Goal: Task Accomplishment & Management: Manage account settings

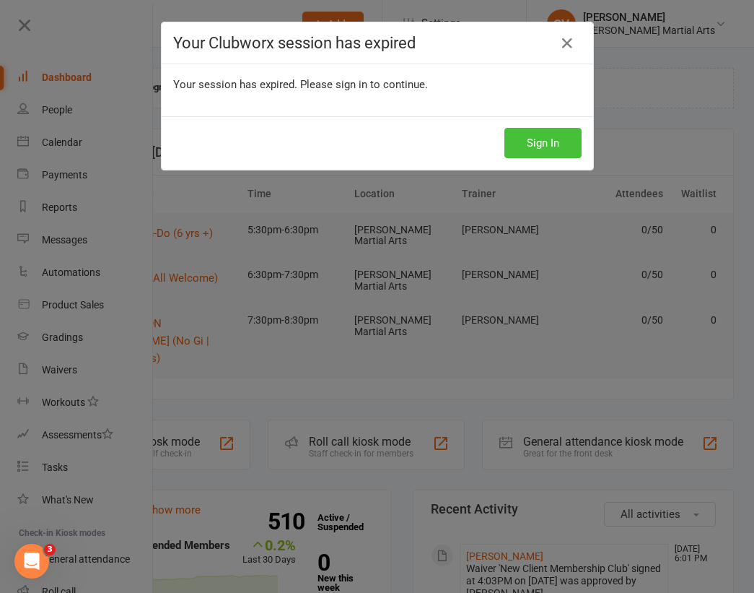
click at [554, 143] on button "Sign In" at bounding box center [543, 143] width 77 height 30
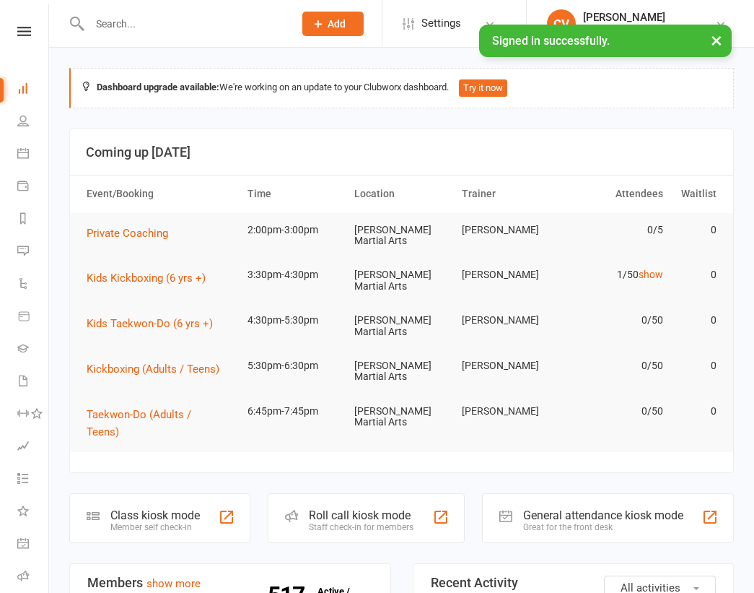
click at [180, 30] on input "text" at bounding box center [184, 24] width 198 height 20
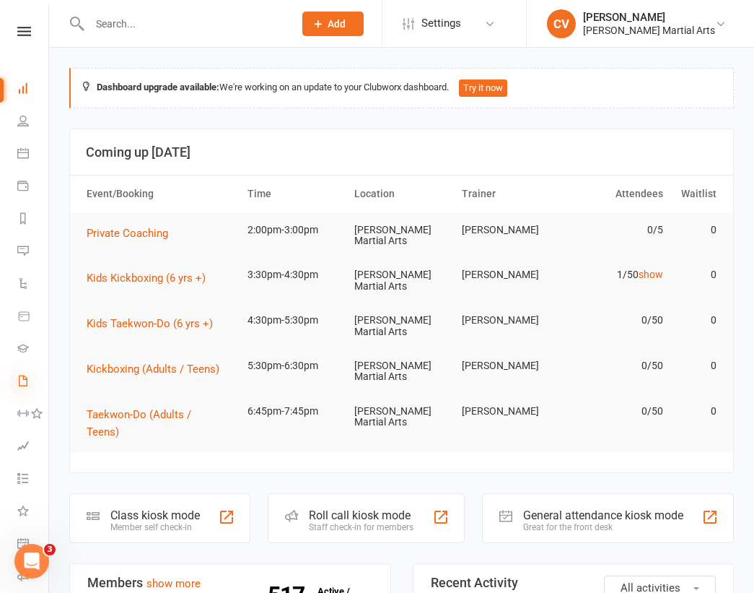
click at [28, 385] on icon at bounding box center [23, 381] width 12 height 12
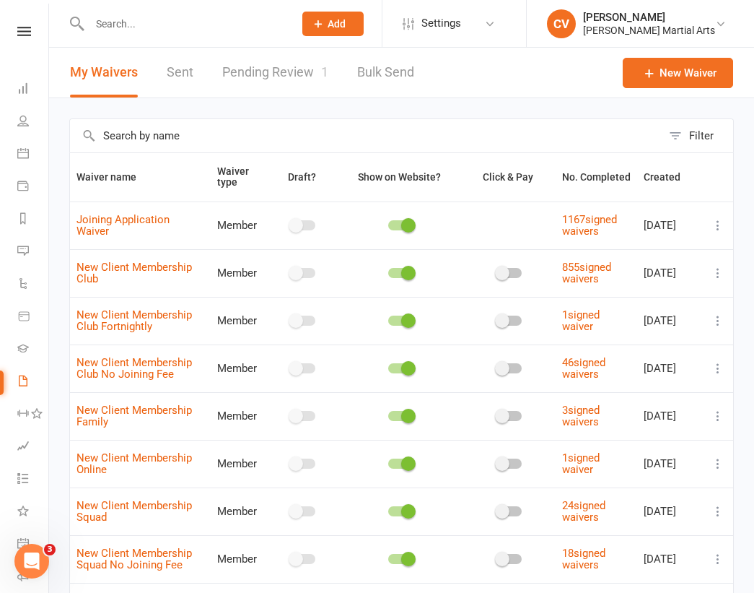
click at [276, 74] on link "Pending Review 1" at bounding box center [275, 73] width 106 height 50
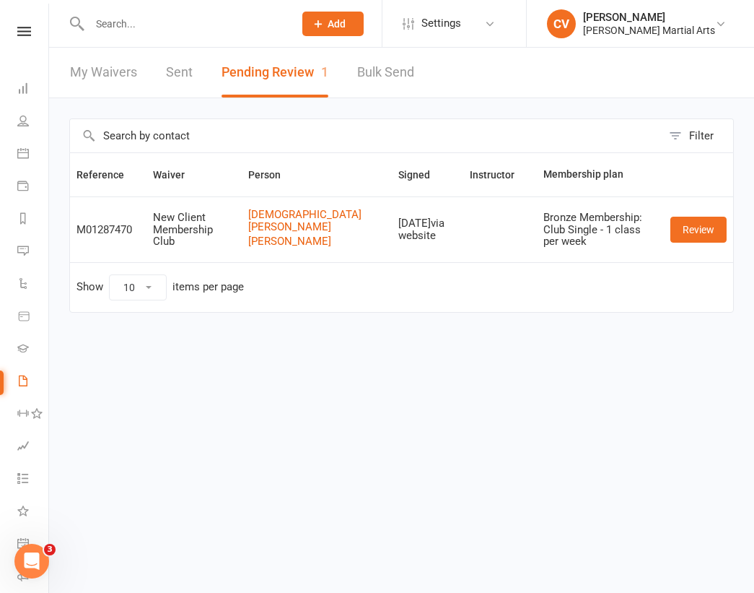
click at [734, 227] on div "Filter Reference Waiver Person Signed Instructor Membership plan M01287470 New …" at bounding box center [401, 225] width 705 height 255
click at [729, 227] on td "Review" at bounding box center [698, 229] width 69 height 66
click at [693, 235] on link "Review" at bounding box center [699, 230] width 56 height 26
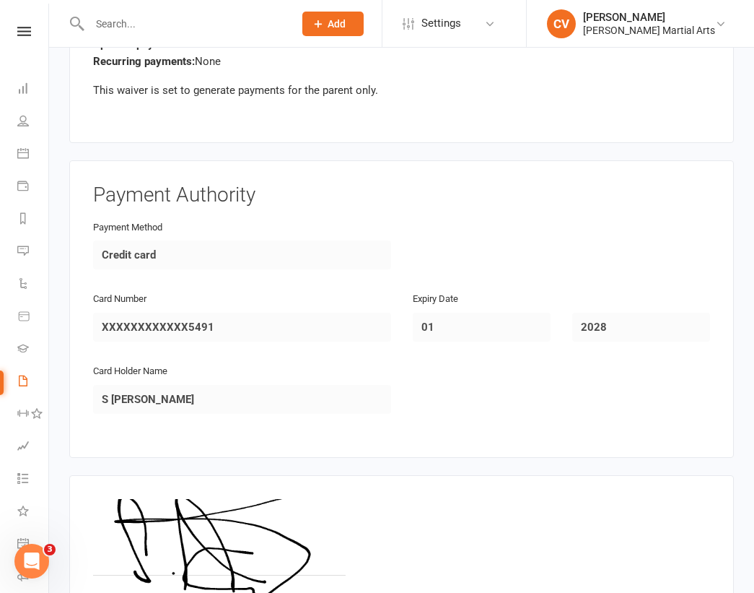
scroll to position [2296, 0]
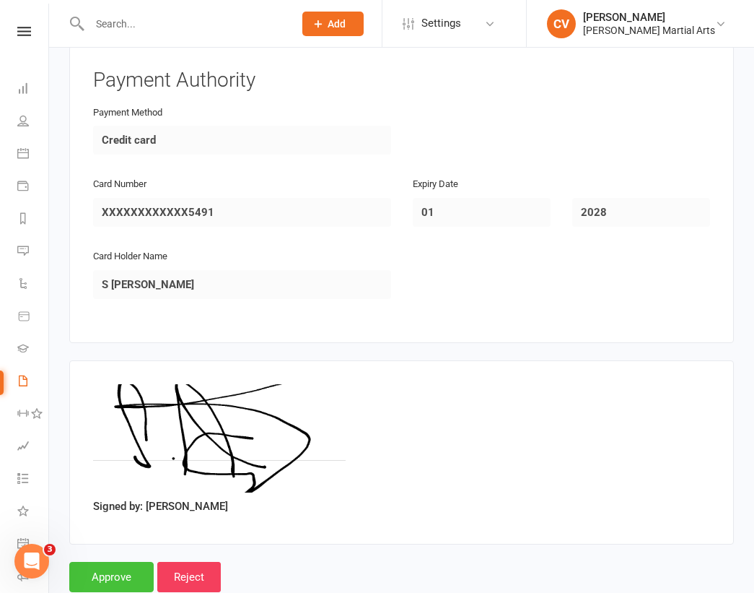
click at [123, 562] on input "Approve" at bounding box center [111, 577] width 84 height 30
